Goal: Obtain resource: Download file/media

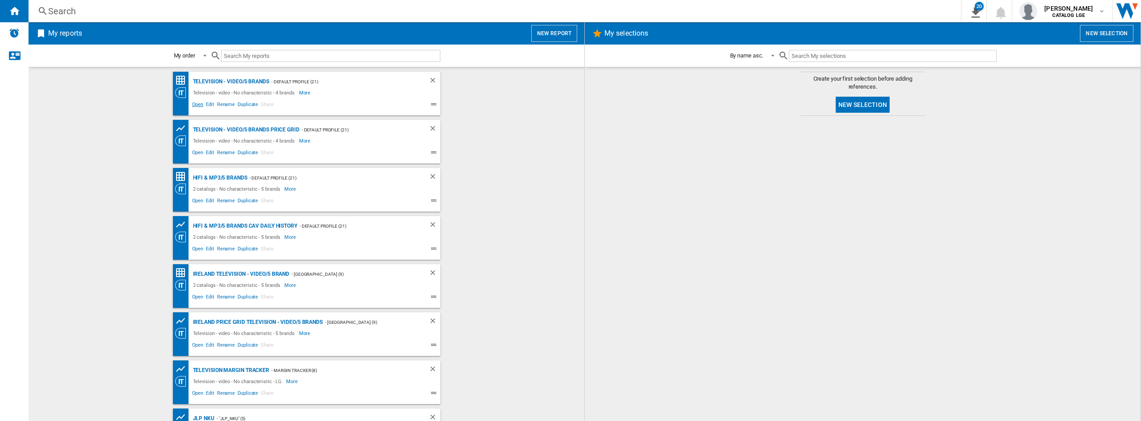
click at [197, 104] on span "Open" at bounding box center [198, 105] width 14 height 11
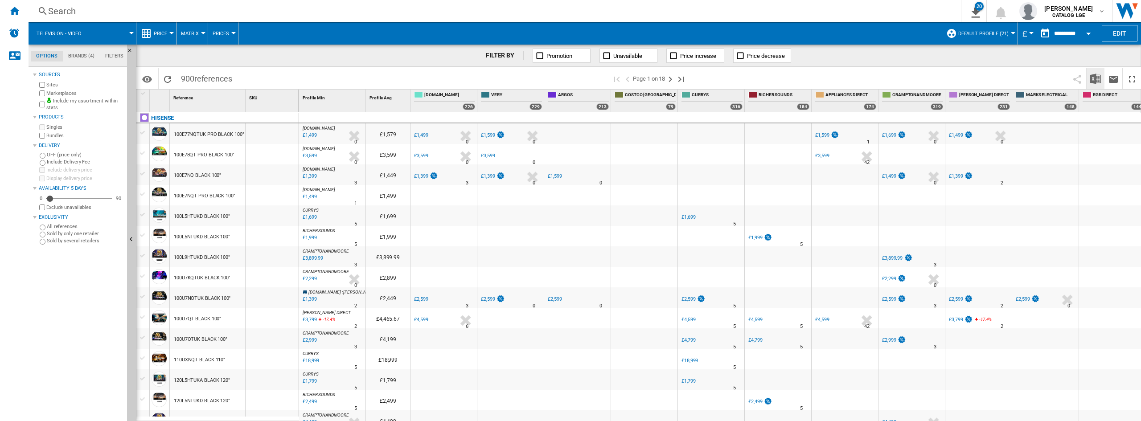
click at [1092, 78] on img "Download in Excel" at bounding box center [1095, 79] width 11 height 11
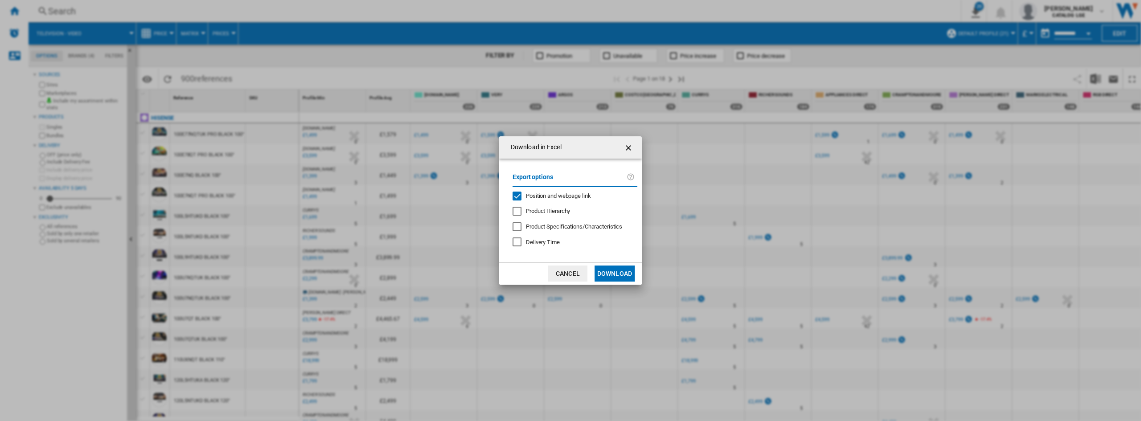
click at [552, 198] on span "Position and webpage link" at bounding box center [558, 196] width 65 height 7
click at [604, 274] on button "Download" at bounding box center [615, 274] width 40 height 16
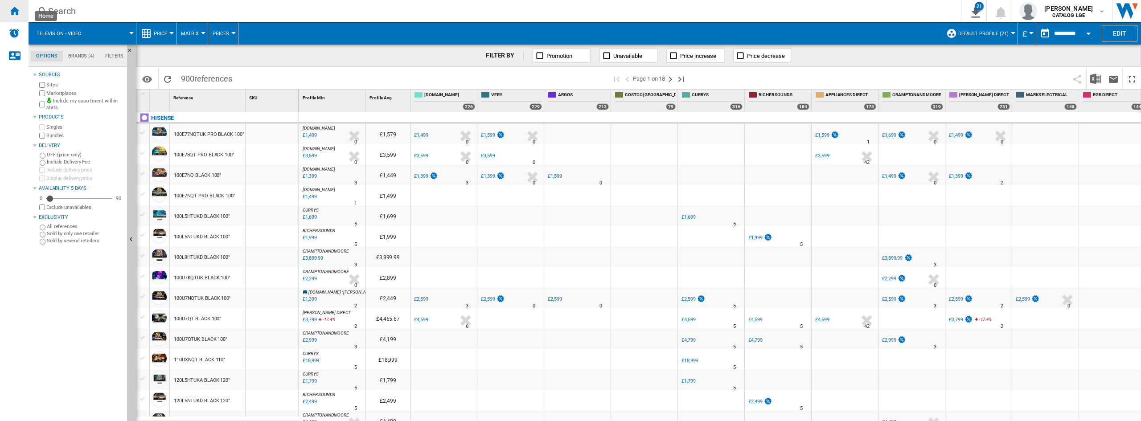
click at [0, 16] on div "Home" at bounding box center [14, 11] width 29 height 22
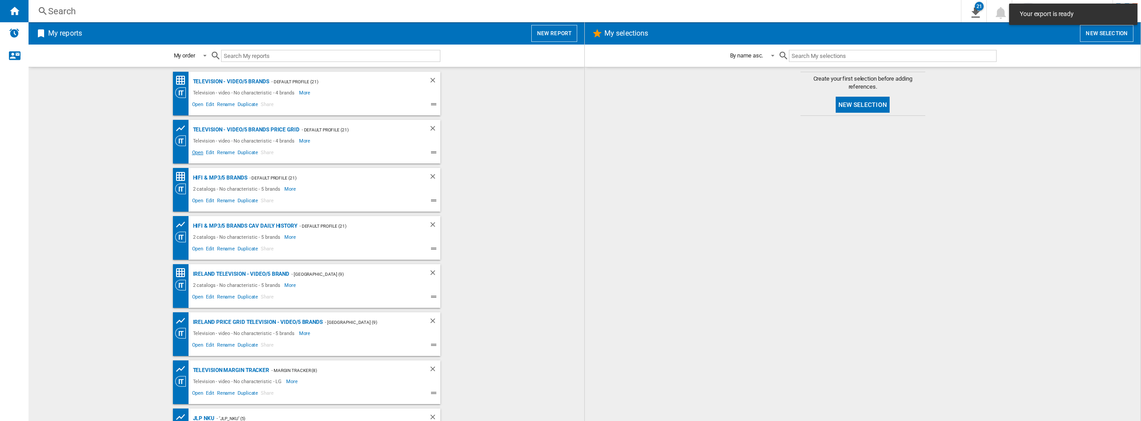
click at [192, 152] on span "Open" at bounding box center [198, 153] width 14 height 11
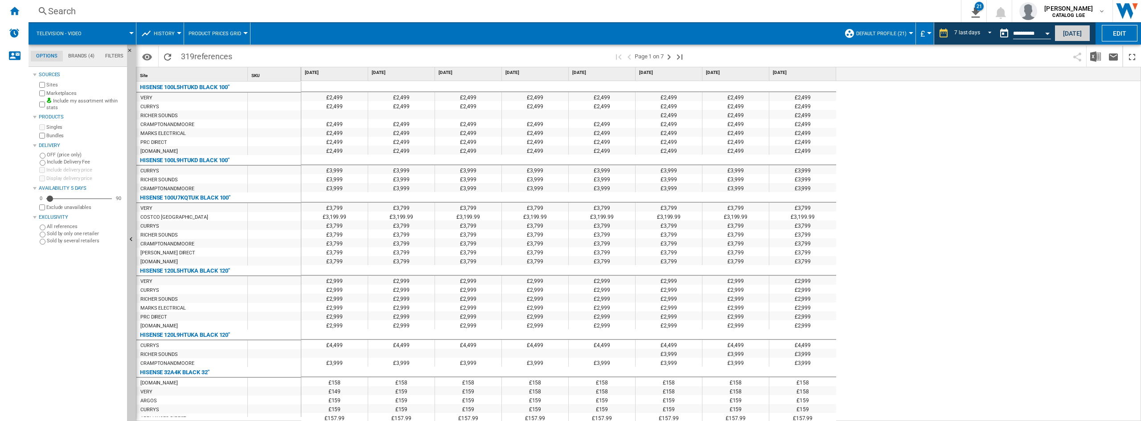
click at [1069, 36] on button "[DATE]" at bounding box center [1073, 33] width 36 height 16
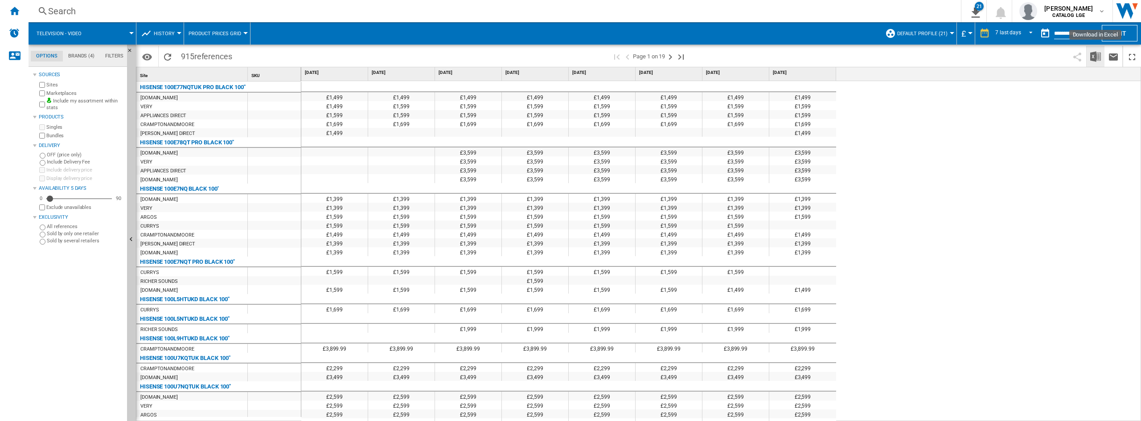
click at [1095, 59] on img "Download in Excel" at bounding box center [1095, 56] width 11 height 11
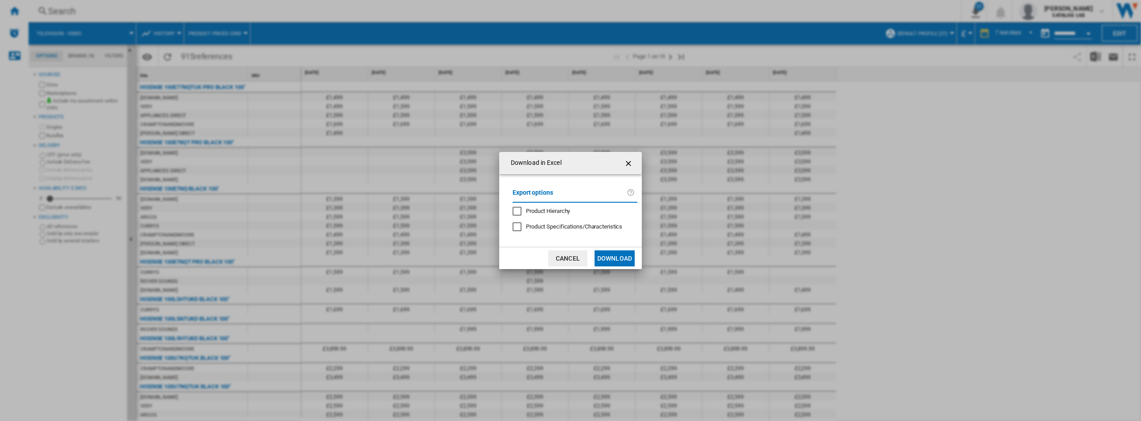
click at [618, 249] on md-dialog-actions "Cancel Download" at bounding box center [570, 258] width 143 height 22
click at [617, 252] on button "Download" at bounding box center [615, 259] width 40 height 16
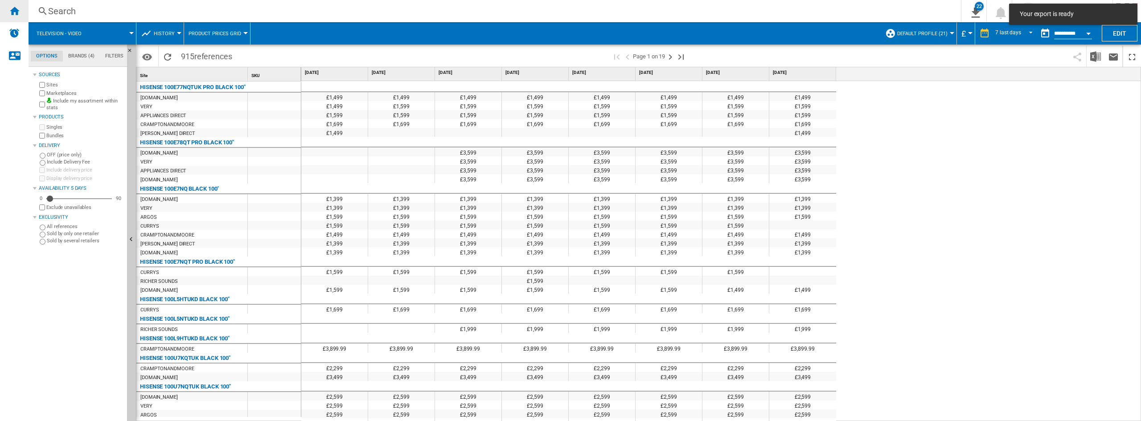
click at [20, 5] on div "Home" at bounding box center [14, 11] width 29 height 22
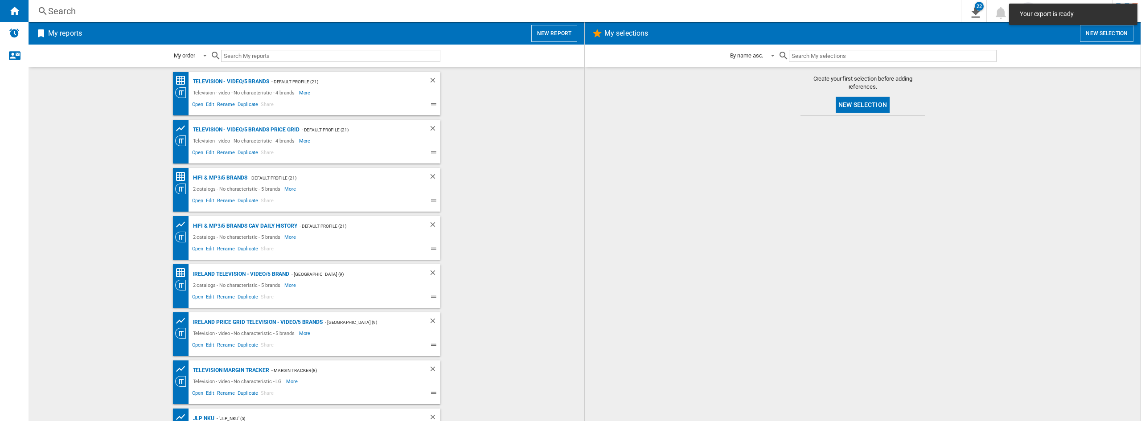
click at [193, 203] on span "Open" at bounding box center [198, 202] width 14 height 11
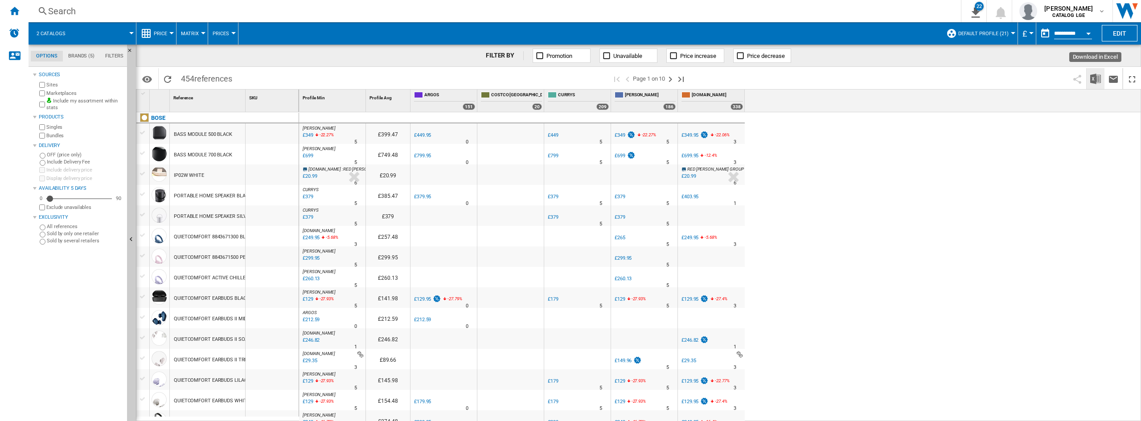
click at [1101, 82] on img "Download in Excel" at bounding box center [1095, 79] width 11 height 11
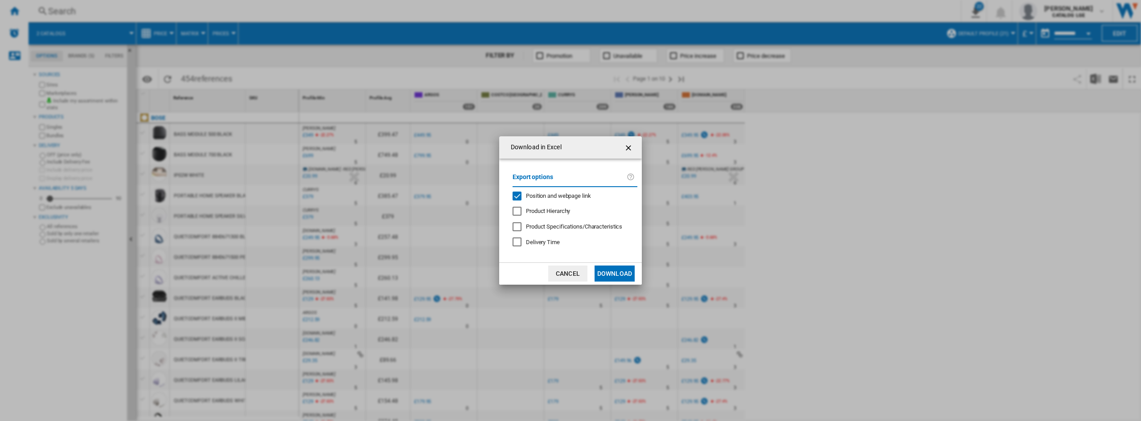
click at [563, 195] on span "Position and webpage link" at bounding box center [558, 196] width 65 height 7
click at [608, 267] on button "Download" at bounding box center [615, 274] width 40 height 16
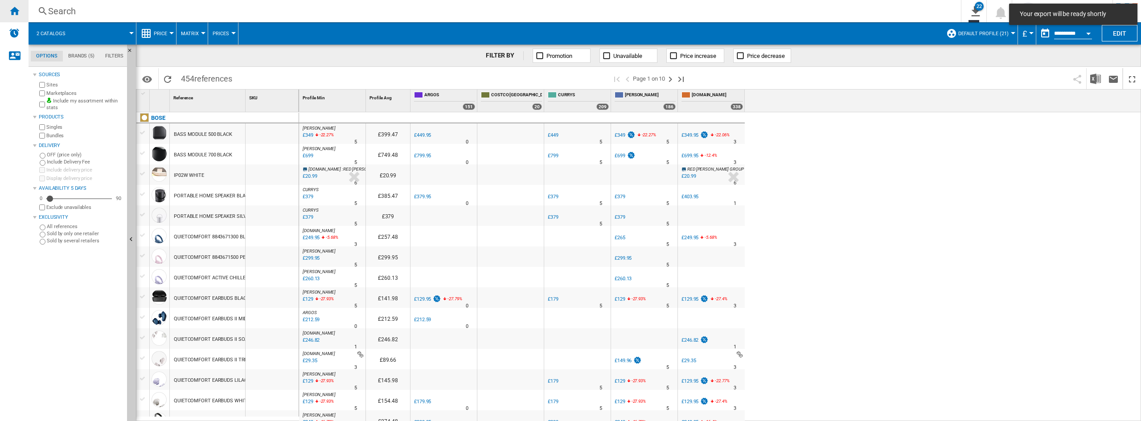
click at [10, 10] on ng-md-icon "Home" at bounding box center [14, 10] width 11 height 11
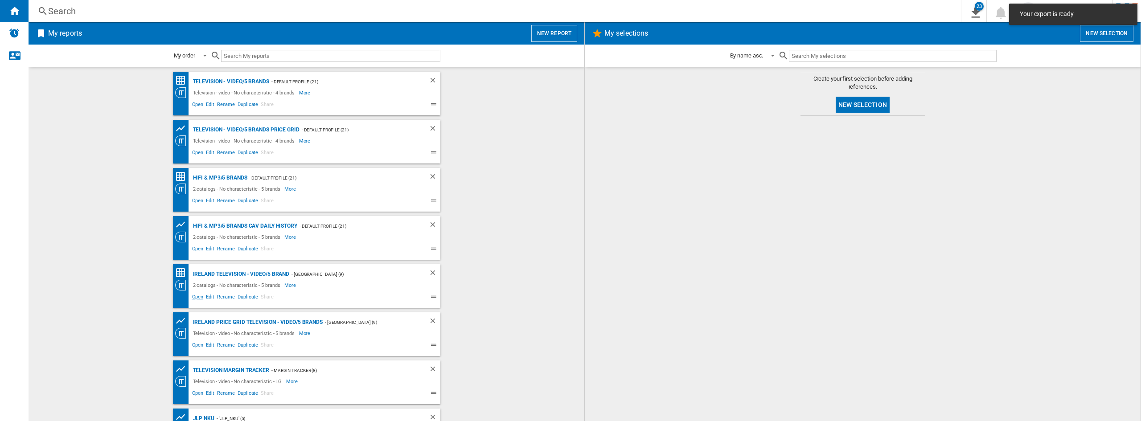
click at [193, 300] on span "Open" at bounding box center [198, 298] width 14 height 11
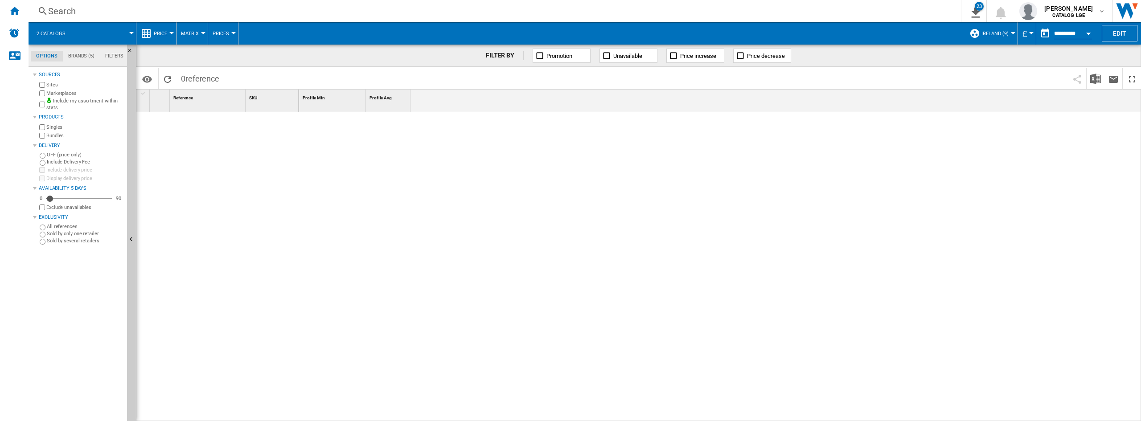
click at [1029, 34] on button "£" at bounding box center [1027, 33] width 9 height 22
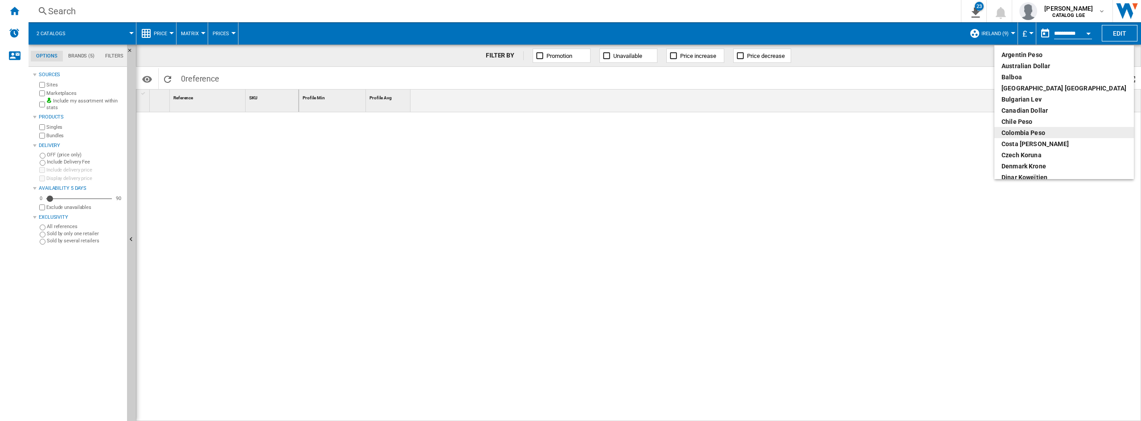
scroll to position [89, 0]
click at [1025, 129] on div "euro" at bounding box center [1064, 132] width 125 height 9
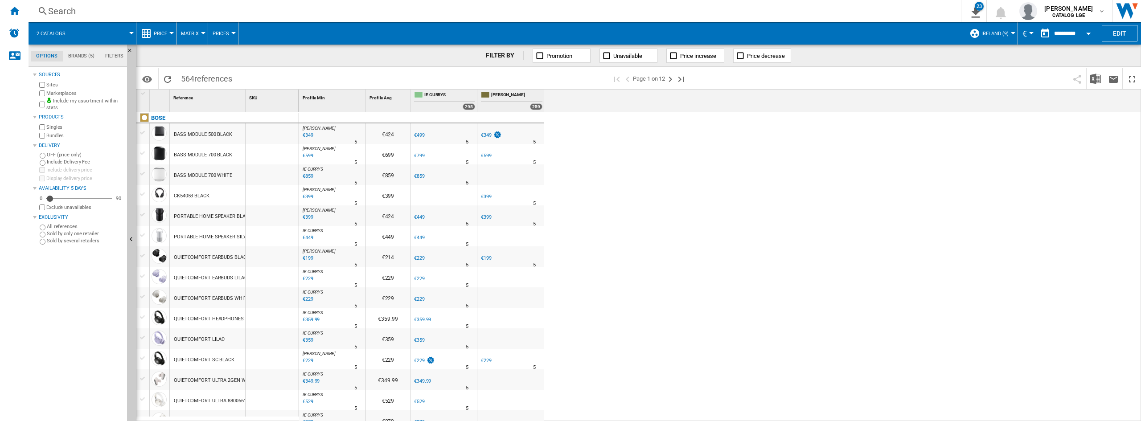
click at [1026, 62] on div "FILTER BY Promotion Unavailable Price increase Price decrease" at bounding box center [638, 56] width 1005 height 22
click at [1096, 83] on img "Download in Excel" at bounding box center [1095, 79] width 11 height 11
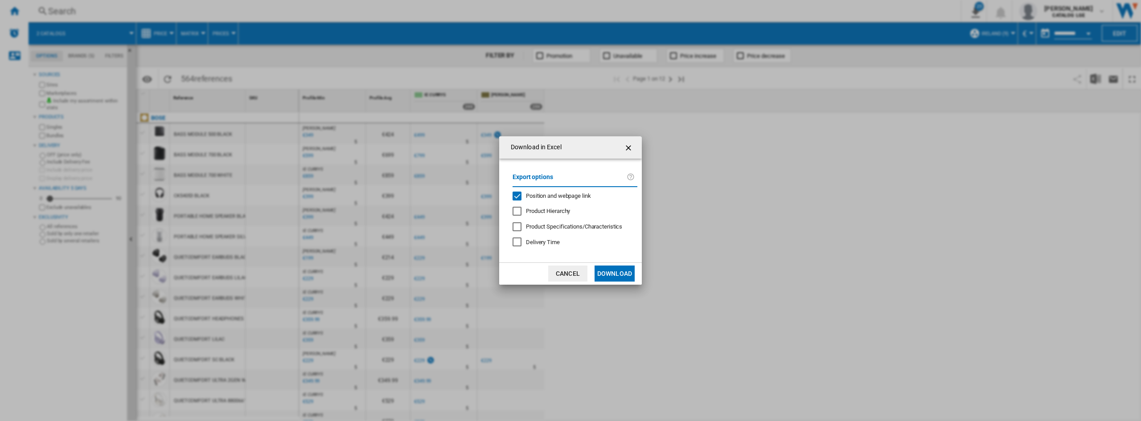
click at [540, 198] on span "Position and webpage link" at bounding box center [558, 196] width 65 height 7
click at [632, 278] on button "Download" at bounding box center [615, 274] width 40 height 16
